Goal: Task Accomplishment & Management: Manage account settings

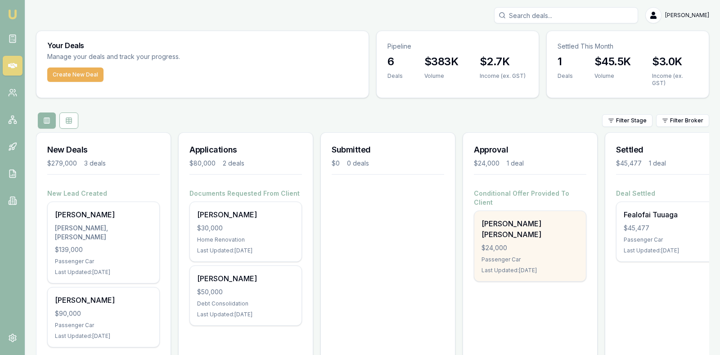
click at [525, 243] on div "$24,000" at bounding box center [529, 247] width 97 height 9
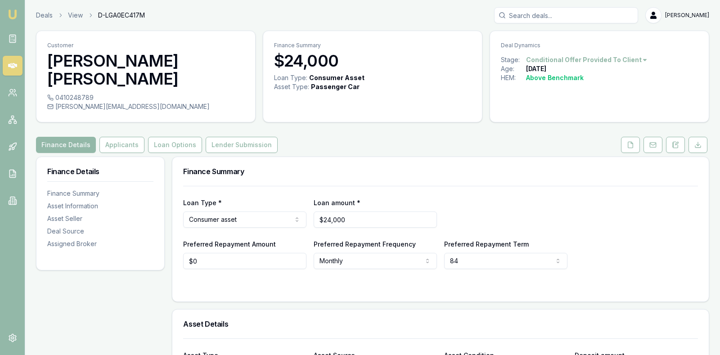
click at [532, 168] on h3 "Finance Summary" at bounding box center [440, 171] width 515 height 7
click at [245, 137] on button "Lender Submission" at bounding box center [242, 145] width 72 height 16
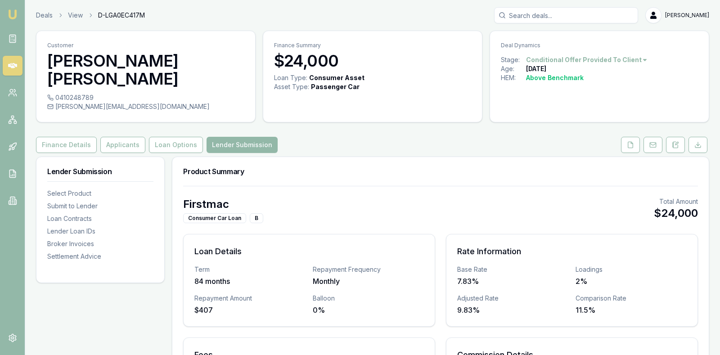
click at [418, 197] on div "Firstmac Consumer Car Loan B Total Amount $24,000" at bounding box center [440, 210] width 515 height 26
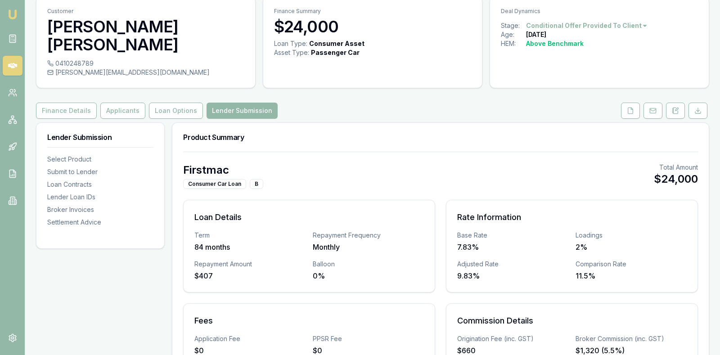
scroll to position [30, 0]
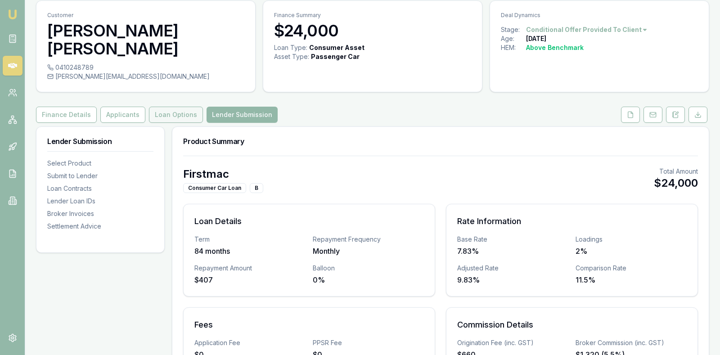
click at [174, 107] on button "Loan Options" at bounding box center [176, 115] width 54 height 16
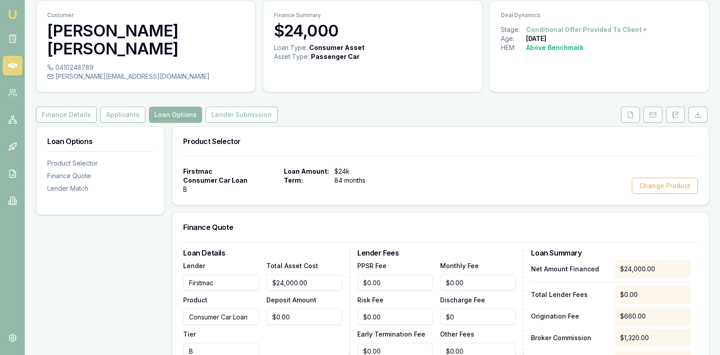
click at [503, 167] on div "Firstmac Consumer Car Loan B Loan Amount: $24k Term: 84 months Change Product" at bounding box center [440, 180] width 515 height 27
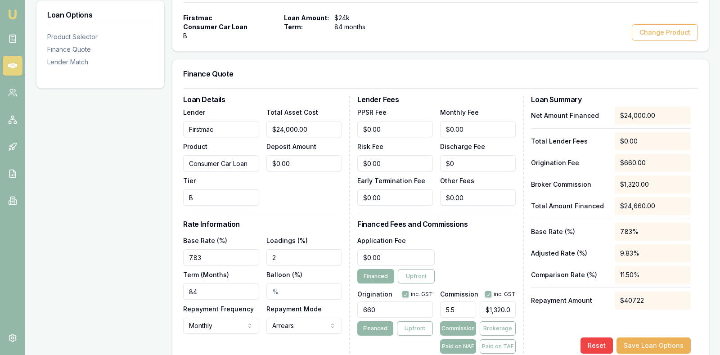
scroll to position [188, 0]
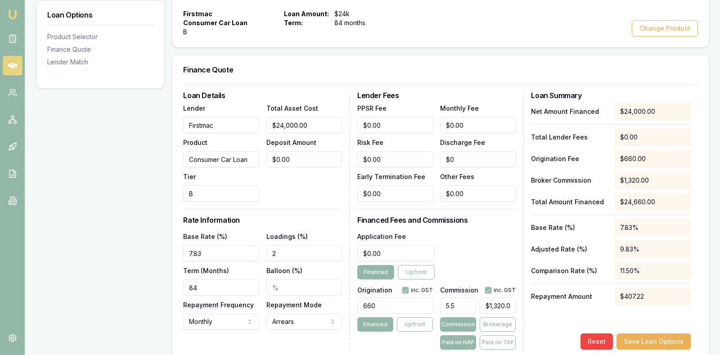
type input "1320"
click at [512, 297] on input "1320" at bounding box center [497, 305] width 36 height 16
type input "0.5499999999999999"
type input "132"
type input "0.05416666666666666"
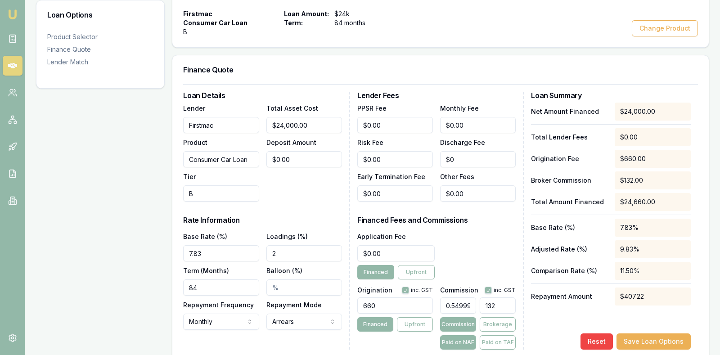
type input "13"
type input "0.575"
type input "138"
type input "5.7625"
type input "1383."
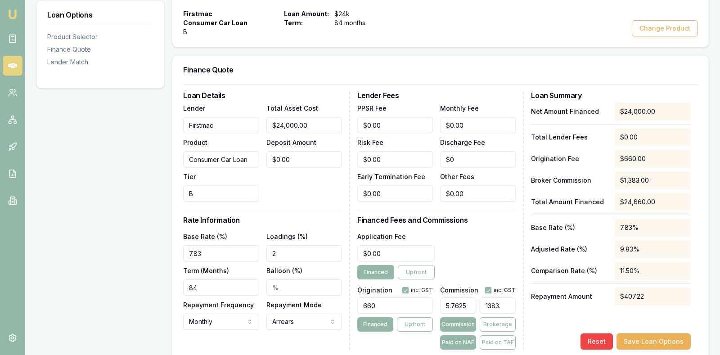
type input "5.765833333333333"
type input "$1,383.80"
click at [530, 301] on div "Loan Details Lender Firstmac Product Consumer Car Loan Tier B Total Asset Cost …" at bounding box center [440, 221] width 515 height 258
click at [470, 297] on input "5.765833333333333" at bounding box center [458, 305] width 36 height 16
type input "5.7653333333333"
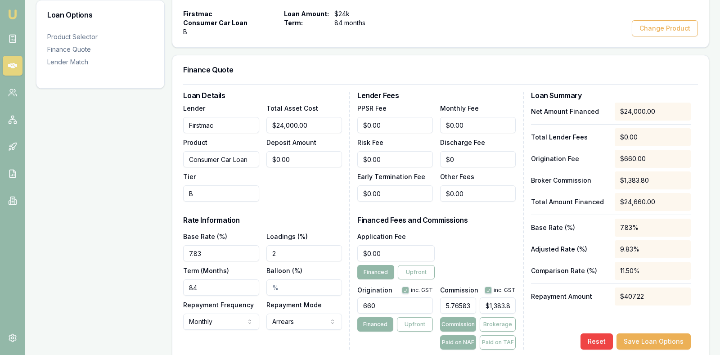
type input "$1,383.68"
type input "5.763333333333"
type input "$1,383.20"
type input "5.73333333333"
type input "$1,376.00"
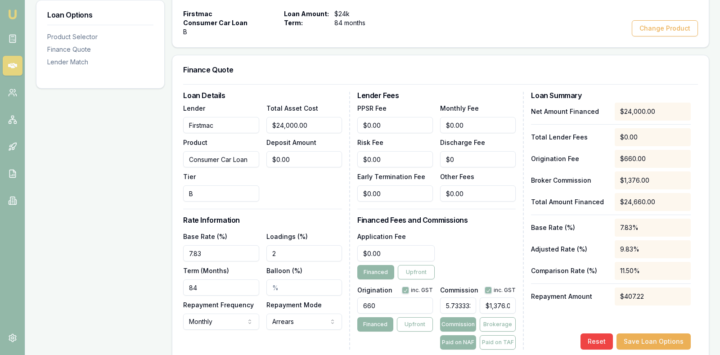
type input "5.3333333333"
type input "$1,280.00"
type input "5.53333333333"
type input "$1,328.00"
click at [472, 297] on input "5.53333333333" at bounding box center [458, 305] width 36 height 16
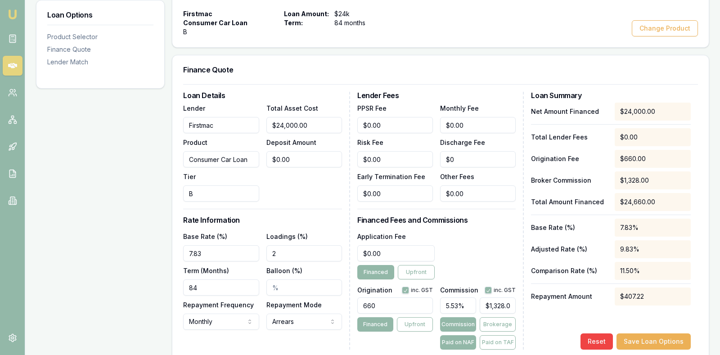
click at [481, 248] on div "Application Fee $0.00 Financed Upfront" at bounding box center [436, 255] width 159 height 49
click at [459, 297] on input "5.53%" at bounding box center [458, 305] width 36 height 16
type input "5.5"
type input "$1,320.00"
type input "5.50%"
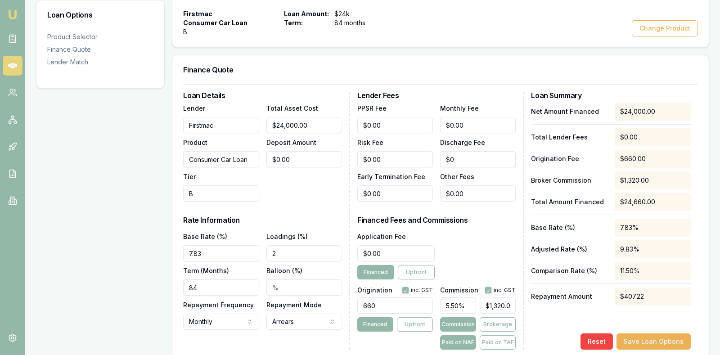
click at [481, 216] on h3 "Financed Fees and Commissions" at bounding box center [436, 219] width 159 height 7
type input "1320"
click at [506, 297] on input "1320" at bounding box center [497, 305] width 36 height 16
type input "0.5499999999999999"
type input "132"
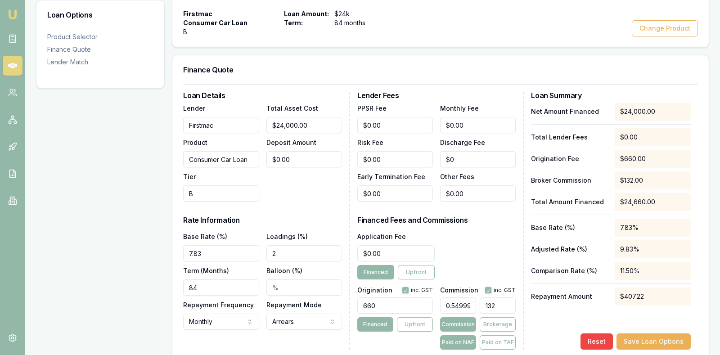
type input "0.05416666666666666"
type input "13"
type input "0.575"
type input "138"
type input "5.7625"
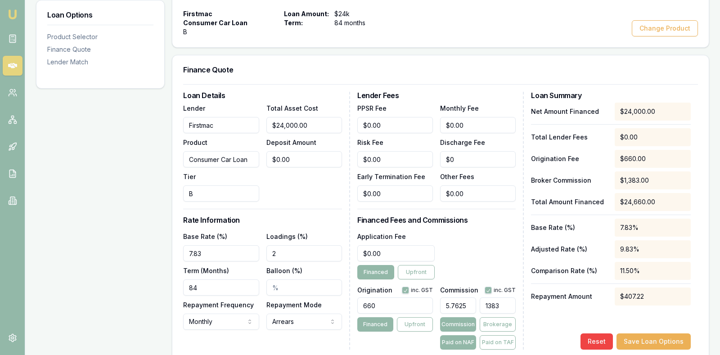
type input "1383."
type input "5.765833333333333"
type input "$1,383.80"
click at [551, 303] on div "Net Amount Financed $24,000.00 Total Lender Fees $0.00 Origination Fee $660.00 …" at bounding box center [611, 226] width 160 height 247
click at [647, 333] on button "Save Loan Options" at bounding box center [653, 341] width 74 height 16
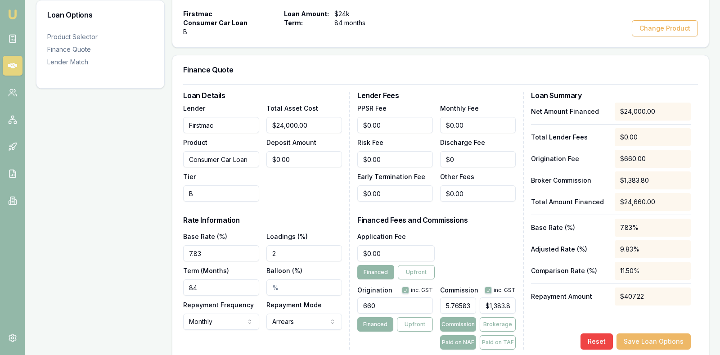
click at [666, 333] on button "Save Loan Options" at bounding box center [653, 341] width 74 height 16
click at [483, 66] on h3 "Finance Quote" at bounding box center [440, 69] width 515 height 7
click at [478, 117] on input "0" at bounding box center [478, 125] width 76 height 16
type input "$8.00"
click at [482, 137] on div "Discharge Fee $0" at bounding box center [478, 152] width 76 height 31
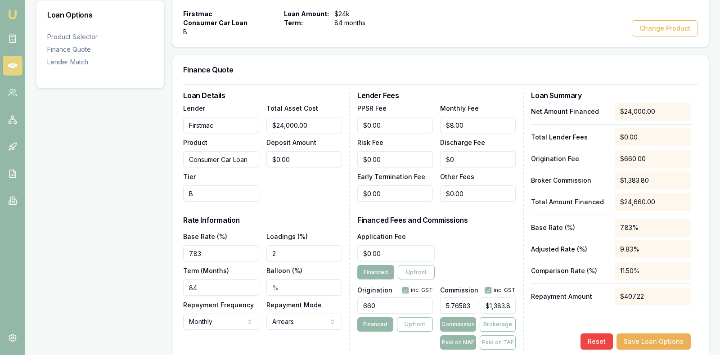
type input "0"
click at [403, 245] on input "0" at bounding box center [395, 253] width 77 height 16
click at [477, 231] on div "Application Fee $500.00 Financed Upfront" at bounding box center [436, 255] width 159 height 49
click at [399, 245] on input "500" at bounding box center [395, 253] width 77 height 16
type input "5"
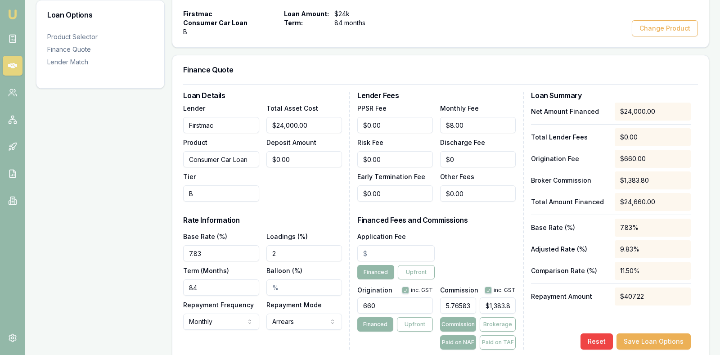
click at [488, 231] on div "Application Fee Financed Upfront" at bounding box center [436, 255] width 159 height 49
click at [396, 245] on input "Application Fee" at bounding box center [395, 253] width 77 height 16
type input "$0.00"
click at [457, 236] on div "Application Fee $0.00 Financed Upfront" at bounding box center [436, 255] width 159 height 49
click at [309, 279] on input "Balloon (%)" at bounding box center [304, 287] width 76 height 16
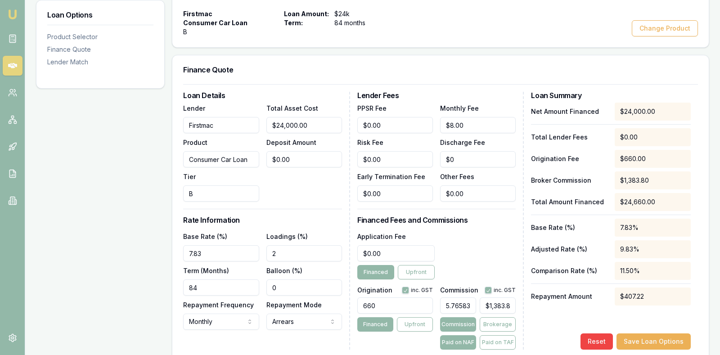
type input "0"
click at [314, 331] on div "Loan Details Lender Firstmac Product Consumer Car Loan Tier B Total Asset Cost …" at bounding box center [440, 222] width 536 height 276
click at [659, 333] on button "Save Loan Options" at bounding box center [653, 341] width 74 height 16
type input "0"
click at [402, 117] on input "0" at bounding box center [395, 125] width 76 height 16
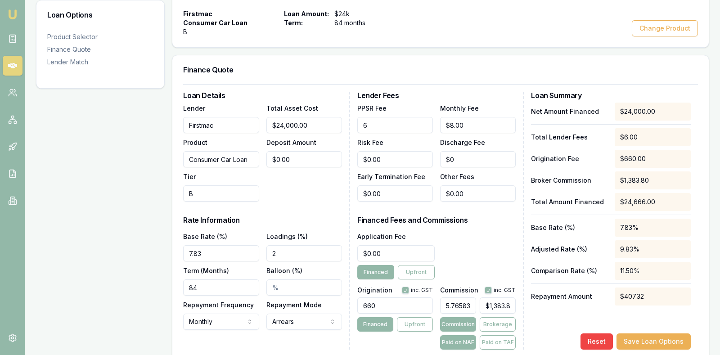
type input "$6.00"
click at [410, 137] on div "Risk Fee $0.00" at bounding box center [395, 152] width 76 height 31
type input "0"
click at [400, 185] on input "0" at bounding box center [395, 193] width 76 height 16
type input "$700.00"
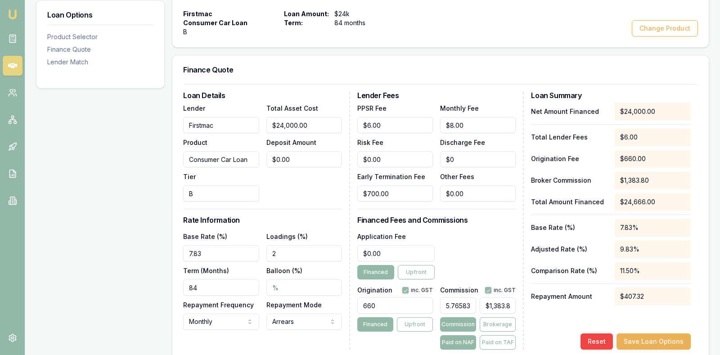
click at [452, 231] on div "Application Fee $0.00 Financed Upfront" at bounding box center [436, 255] width 159 height 49
click at [650, 333] on button "Save Loan Options" at bounding box center [653, 341] width 74 height 16
click at [650, 300] on div "Net Amount Financed $24,000.00 Total Lender Fees $6.00 Origination Fee $660.00 …" at bounding box center [611, 226] width 160 height 247
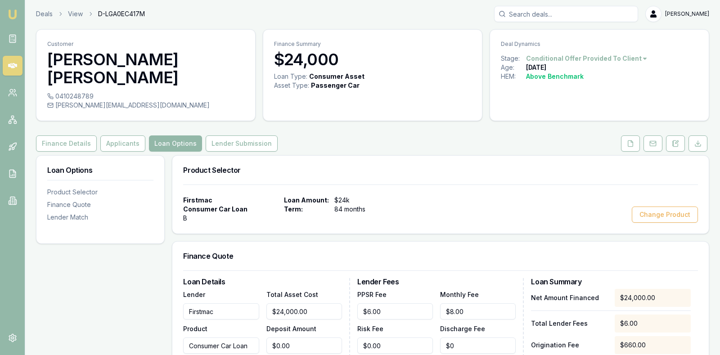
scroll to position [0, 0]
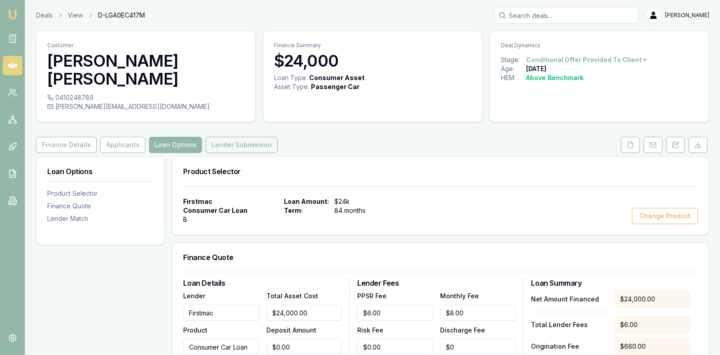
click at [249, 137] on button "Lender Submission" at bounding box center [242, 145] width 72 height 16
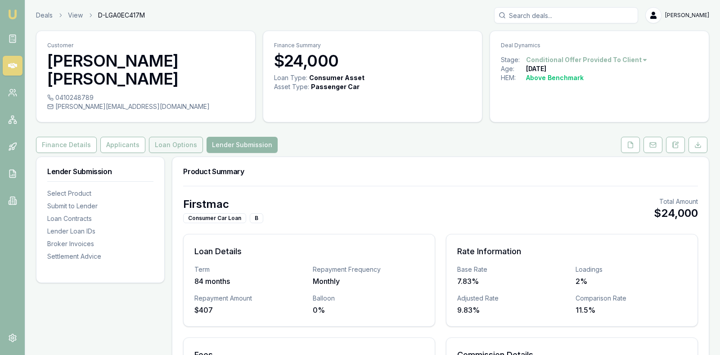
click at [159, 137] on button "Loan Options" at bounding box center [176, 145] width 54 height 16
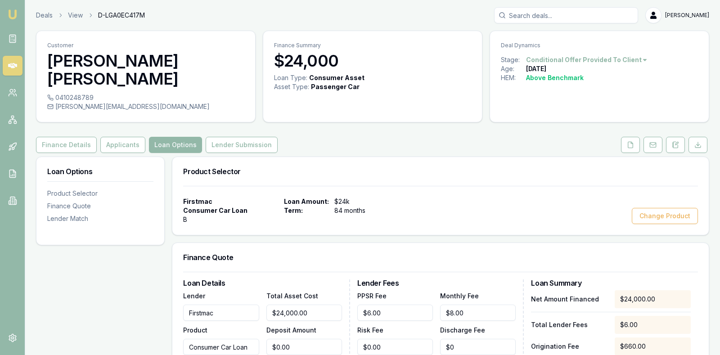
click at [421, 202] on div "Firstmac Consumer Car Loan B Loan Amount: $24k Term: 84 months Change Product" at bounding box center [440, 210] width 515 height 27
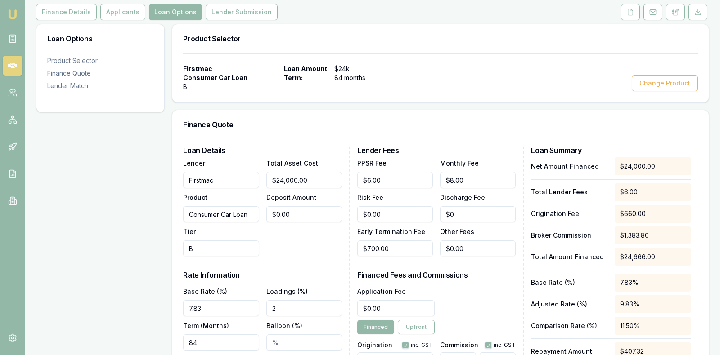
scroll to position [135, 0]
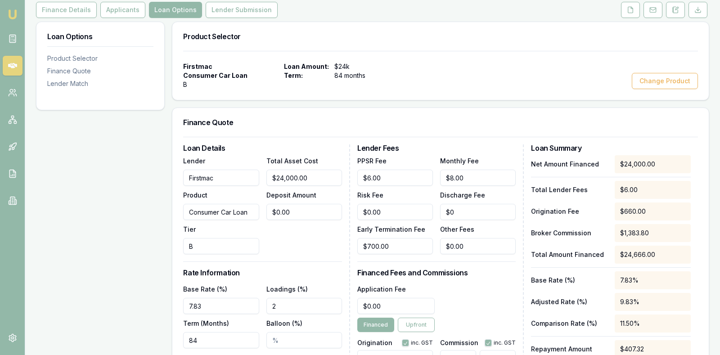
type input "0"
click at [400, 298] on input "0" at bounding box center [395, 306] width 77 height 16
type input "$550.00"
click at [464, 260] on div "Lender Fees PPSR Fee $6.00 Monthly Fee $8.00 Risk Fee $0.00 Discharge Fee $0 Ea…" at bounding box center [440, 273] width 167 height 258
click at [474, 284] on div "Application Fee $550.00 Financed Upfront" at bounding box center [436, 307] width 159 height 49
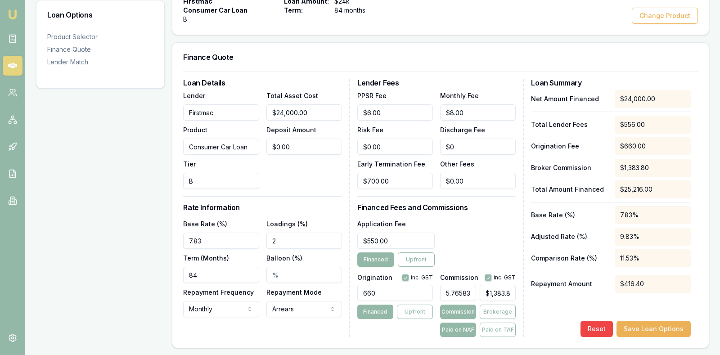
scroll to position [202, 0]
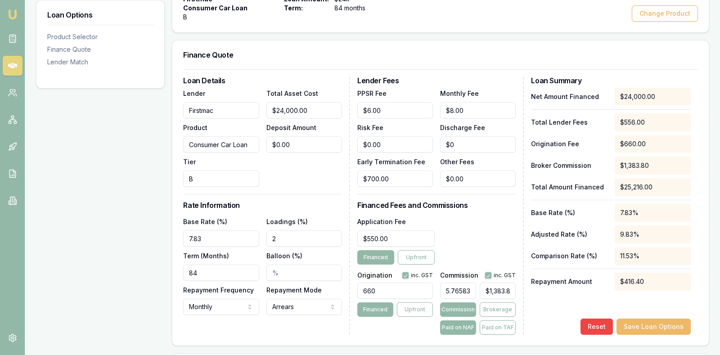
click at [659, 318] on button "Save Loan Options" at bounding box center [653, 326] width 74 height 16
click at [453, 40] on div "Finance Quote" at bounding box center [440, 54] width 536 height 29
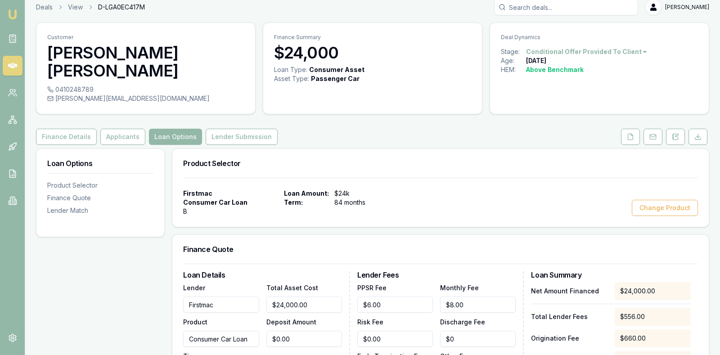
scroll to position [0, 0]
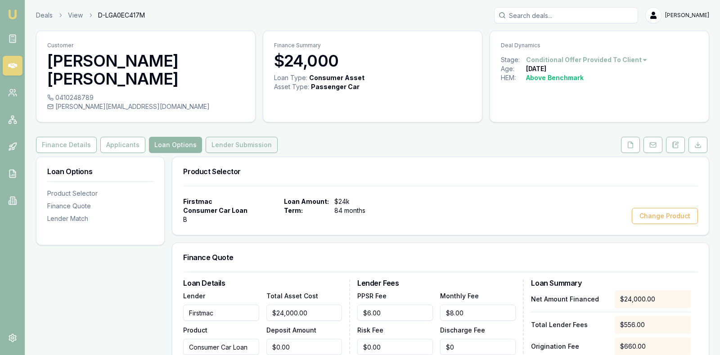
click at [255, 137] on button "Lender Submission" at bounding box center [242, 145] width 72 height 16
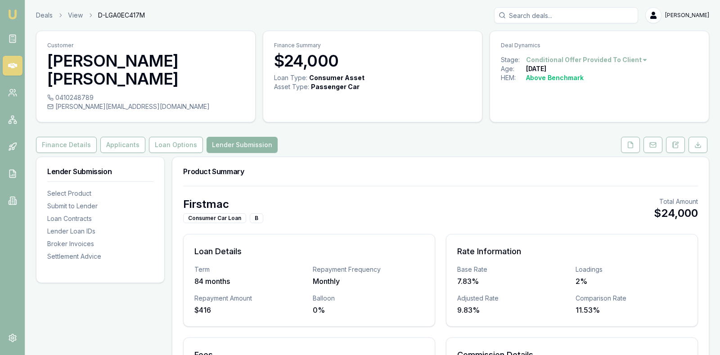
click at [243, 137] on button "Lender Submission" at bounding box center [241, 145] width 71 height 16
click at [335, 137] on div "Finance Details Applicants Loan Options Lender Submission" at bounding box center [372, 145] width 673 height 16
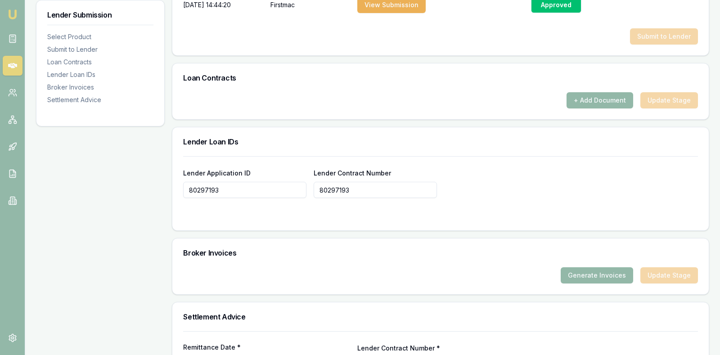
scroll to position [540, 0]
click at [609, 266] on button "Generate Invoices" at bounding box center [596, 274] width 72 height 16
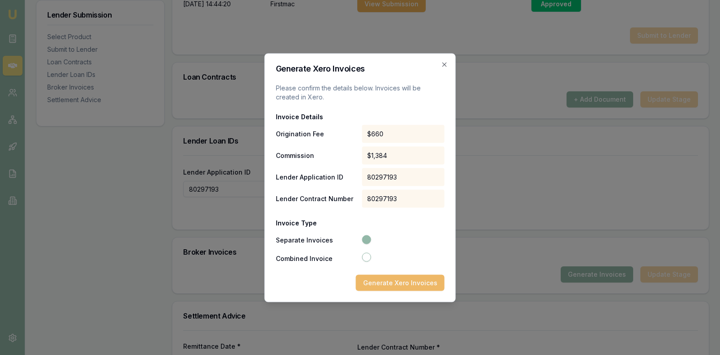
click at [380, 280] on button "Generate Xero Invoices" at bounding box center [400, 282] width 89 height 16
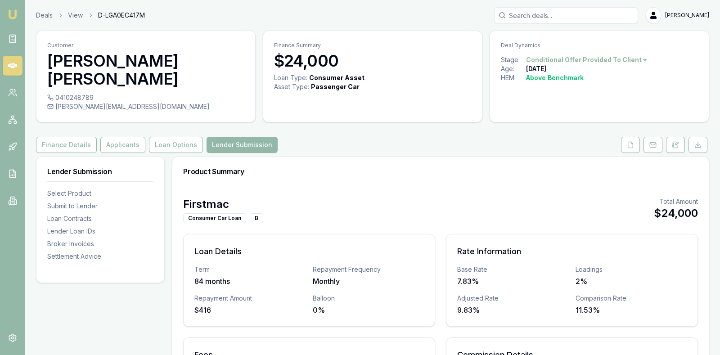
click at [401, 197] on div "Firstmac Consumer Car Loan B Total Amount $24,000" at bounding box center [440, 210] width 515 height 26
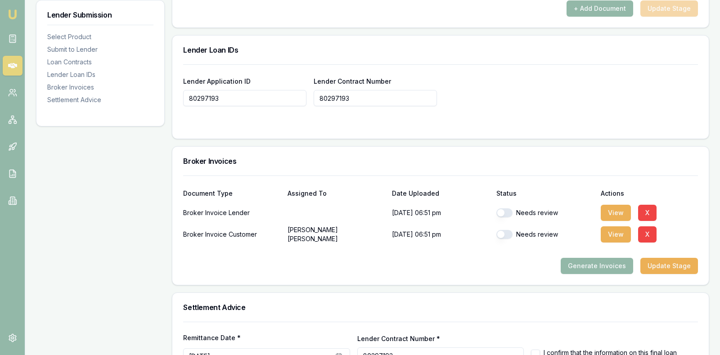
scroll to position [652, 0]
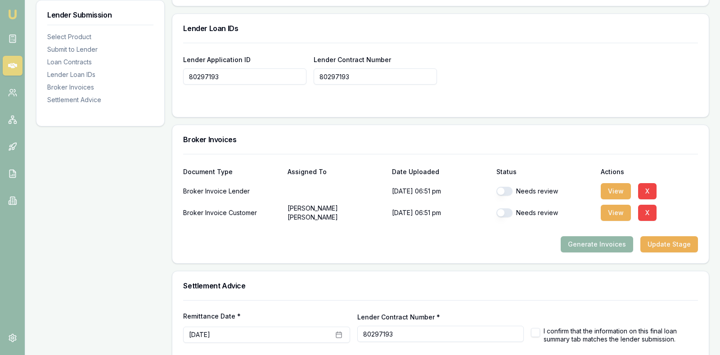
click at [503, 187] on button "button" at bounding box center [504, 191] width 16 height 9
checkbox input "true"
click at [502, 208] on button "button" at bounding box center [504, 212] width 16 height 9
checkbox input "true"
click at [616, 183] on button "View" at bounding box center [615, 191] width 30 height 16
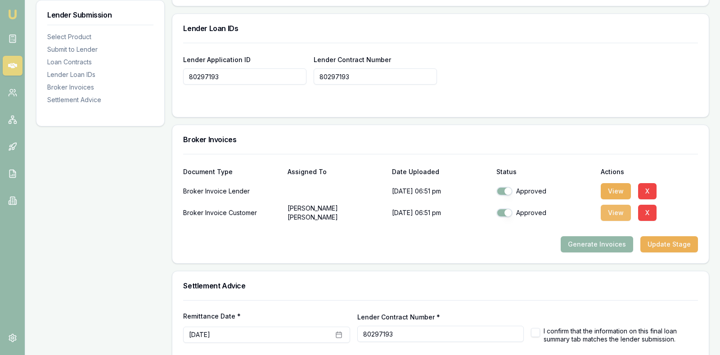
click at [609, 205] on button "View" at bounding box center [615, 213] width 30 height 16
